Goal: Navigation & Orientation: Go to known website

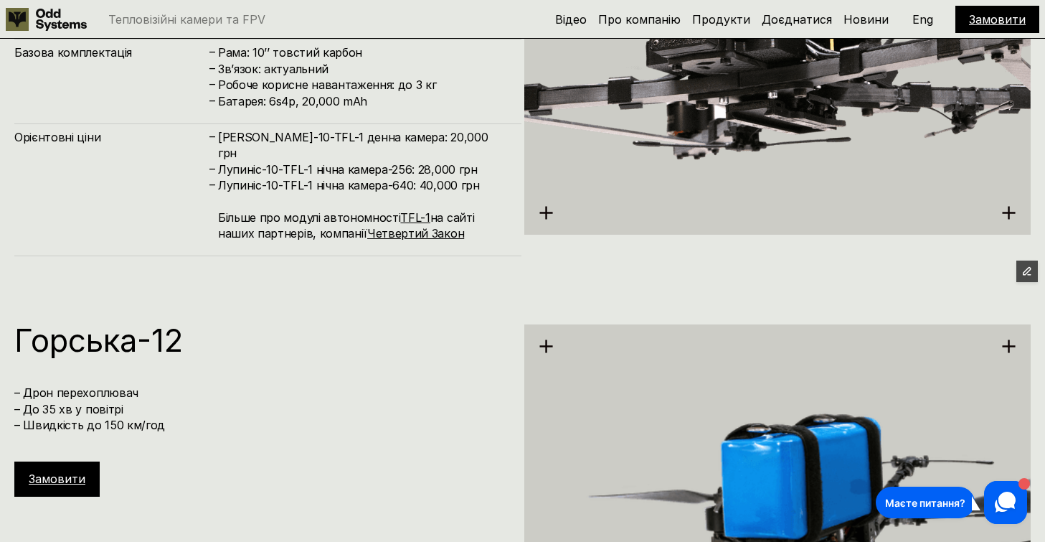
scroll to position [4465, 0]
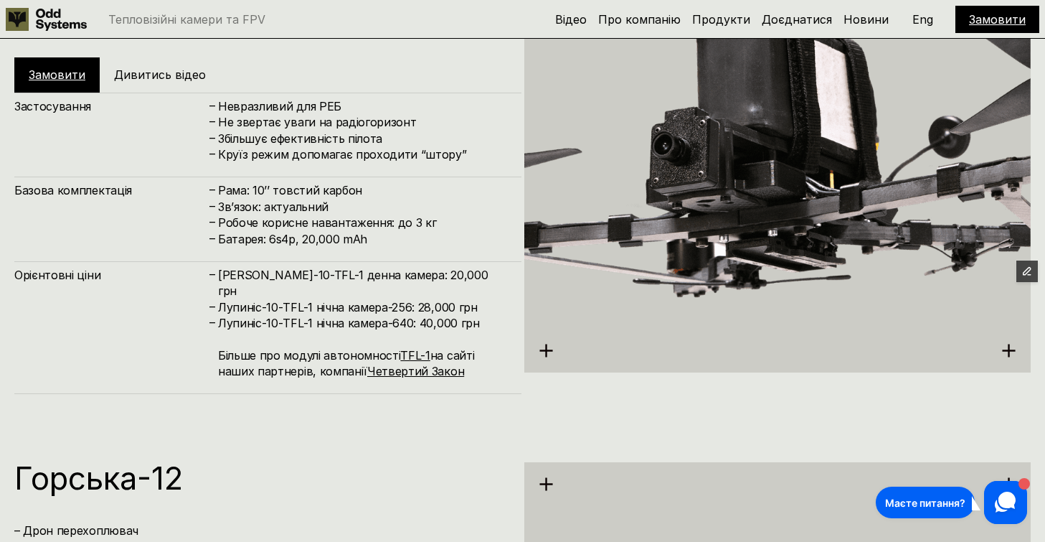
click at [924, 18] on p "Eng" at bounding box center [922, 19] width 21 height 11
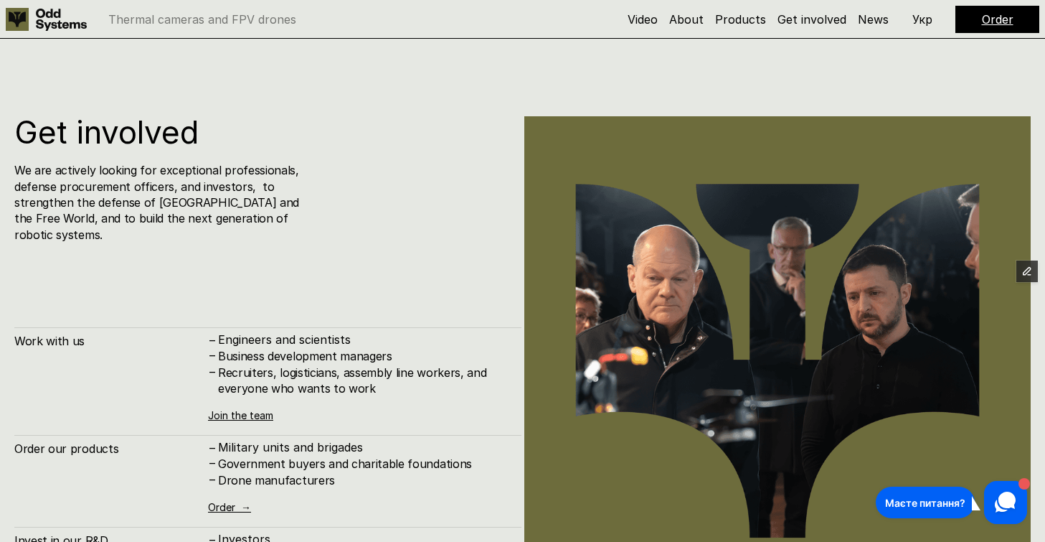
scroll to position [5368, 0]
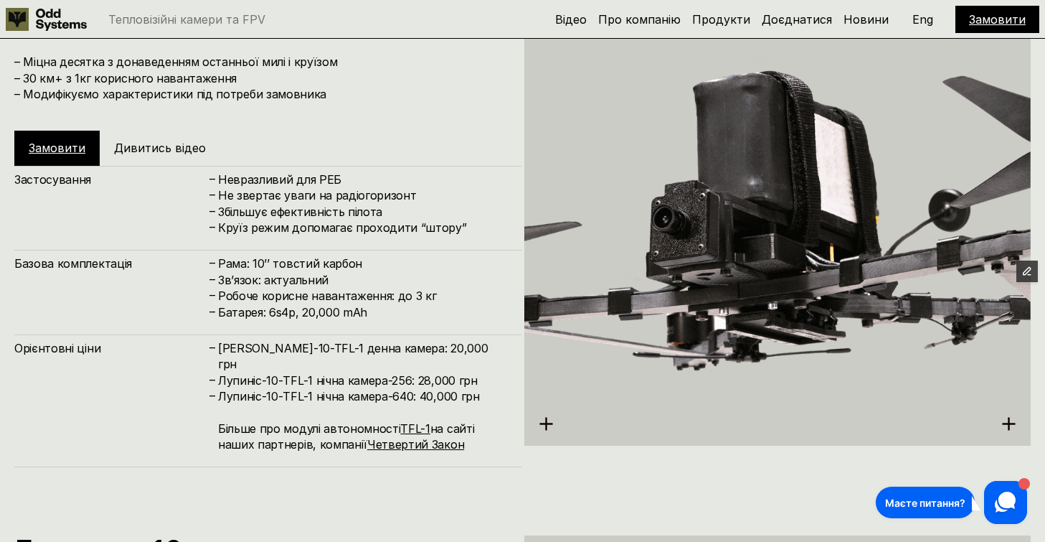
scroll to position [4384, 0]
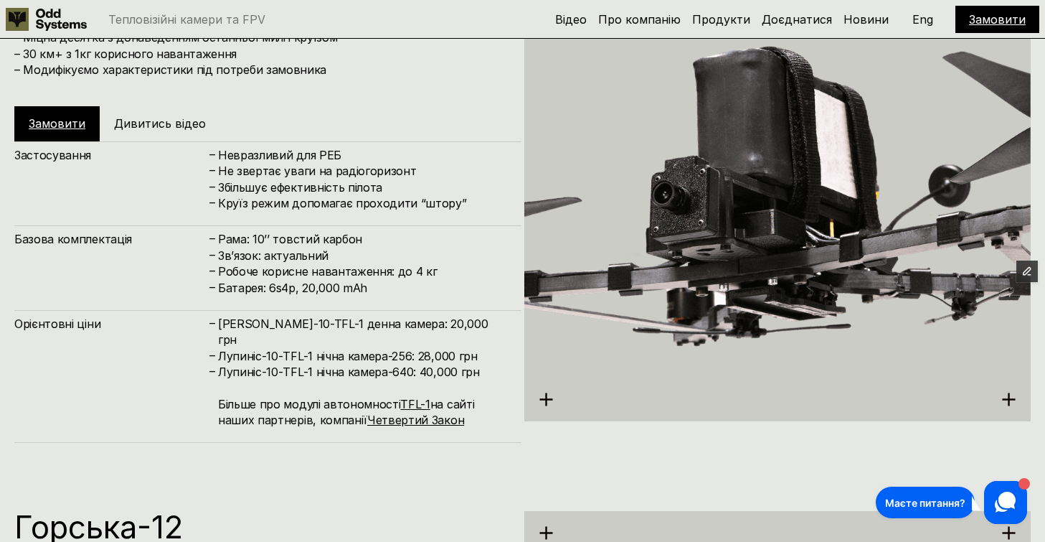
scroll to position [4420, 0]
